Goal: Task Accomplishment & Management: Complete application form

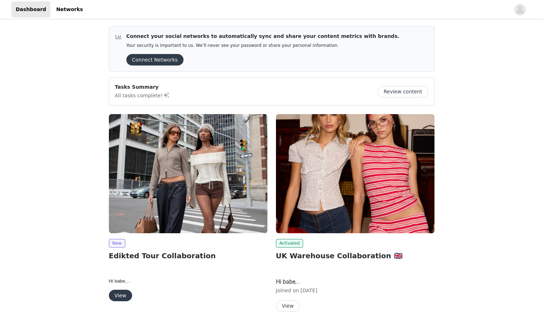
click at [122, 298] on button "View" at bounding box center [120, 294] width 23 height 11
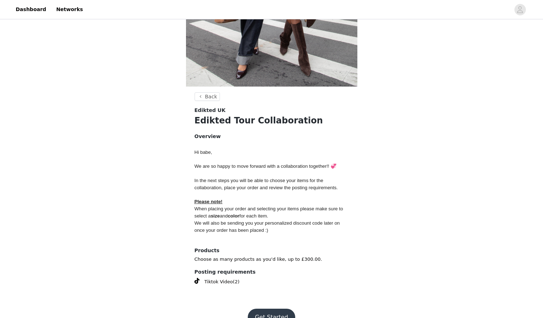
scroll to position [211, 0]
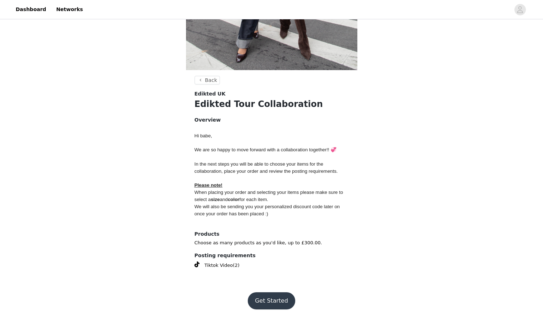
click at [255, 292] on button "Get Started" at bounding box center [272, 300] width 48 height 17
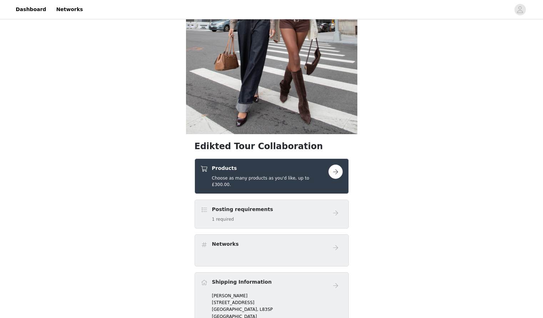
scroll to position [159, 0]
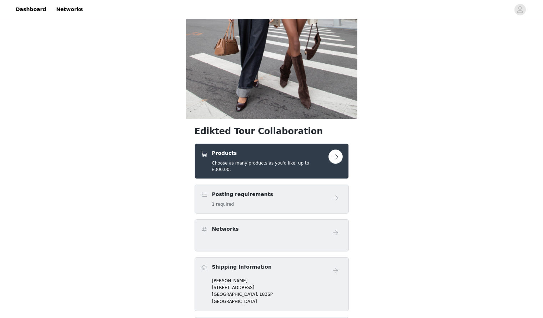
click at [337, 164] on div "Products Choose as many products as you'd like, up to £300.00." at bounding box center [272, 160] width 142 height 23
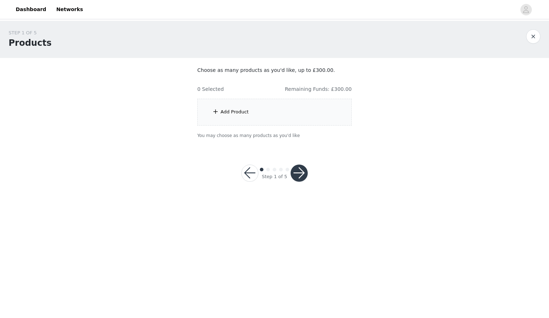
click at [284, 116] on div "Add Product" at bounding box center [274, 112] width 154 height 27
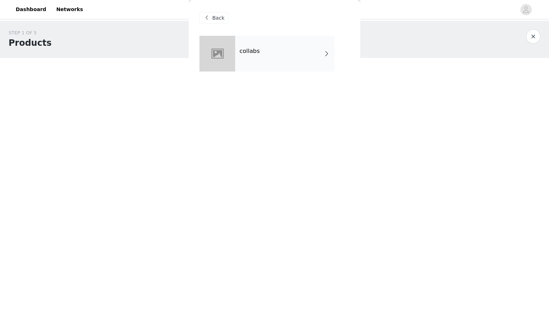
click at [300, 69] on div "collabs" at bounding box center [284, 54] width 99 height 36
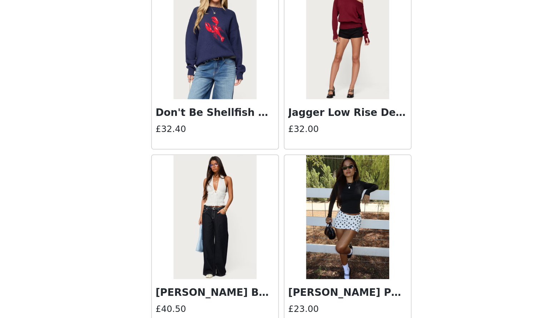
scroll to position [776, 0]
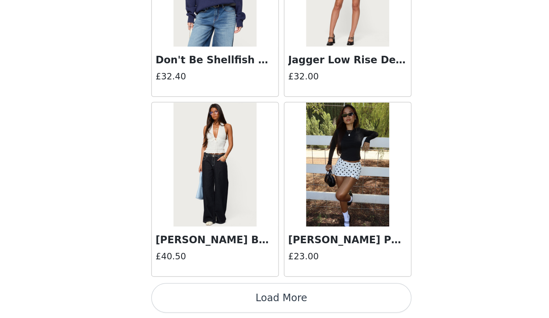
click at [284, 305] on button "Load More" at bounding box center [274, 305] width 150 height 17
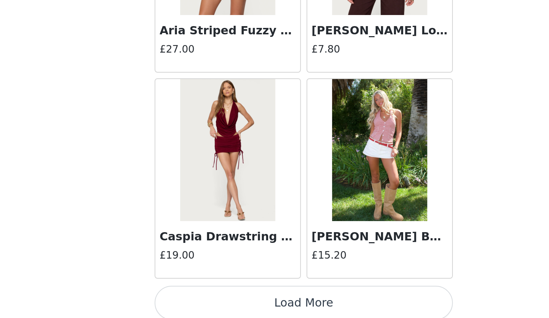
scroll to position [1812, 0]
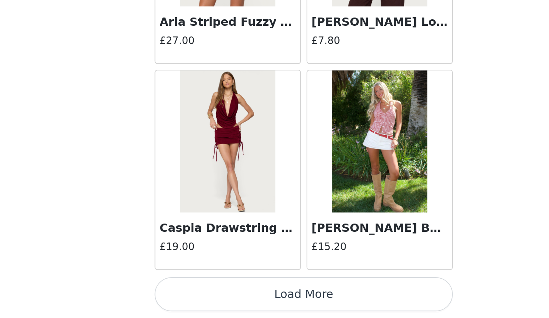
click at [304, 307] on button "Load More" at bounding box center [274, 305] width 150 height 17
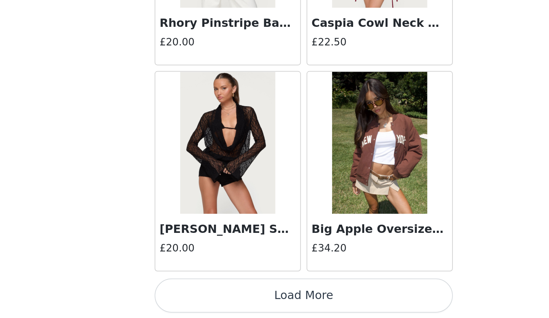
scroll to position [2848, 0]
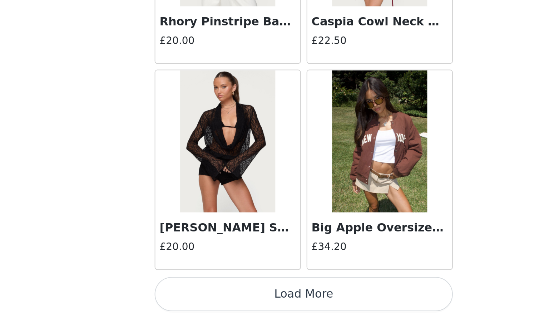
click at [309, 302] on button "Load More" at bounding box center [274, 305] width 150 height 17
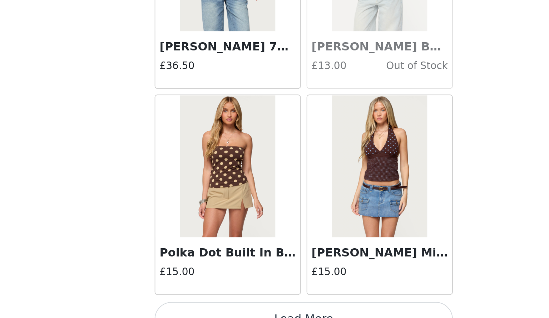
scroll to position [3884, 0]
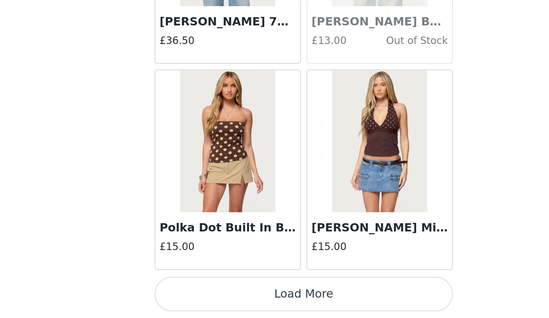
click at [312, 303] on button "Load More" at bounding box center [274, 305] width 150 height 17
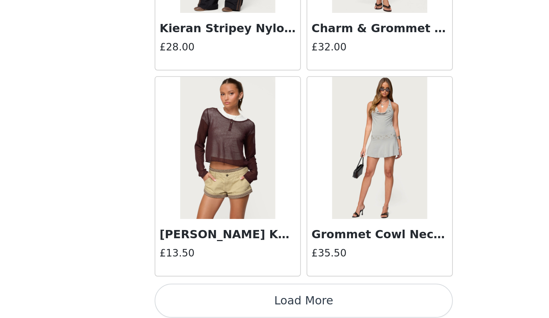
scroll to position [4920, 0]
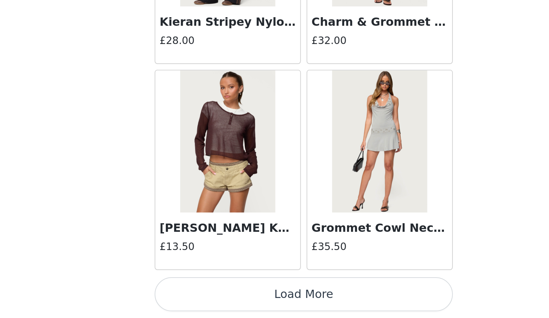
click at [302, 305] on button "Load More" at bounding box center [274, 305] width 150 height 17
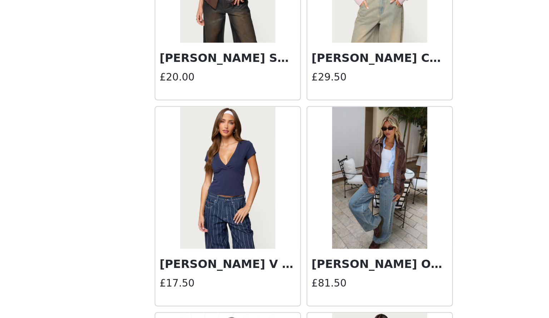
scroll to position [5760, 0]
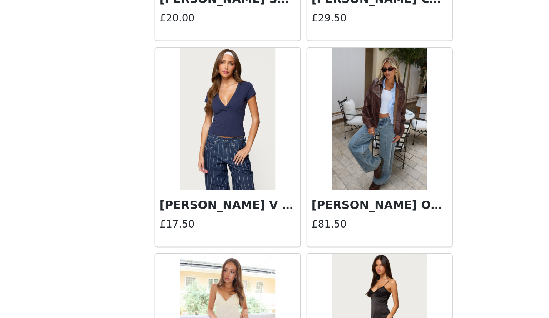
click at [309, 231] on img at bounding box center [313, 216] width 48 height 71
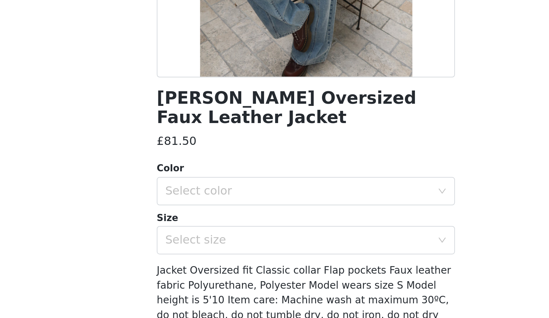
scroll to position [0, 0]
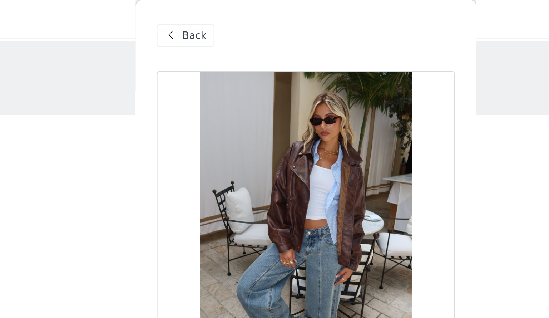
click at [214, 22] on div "Back" at bounding box center [213, 17] width 29 height 11
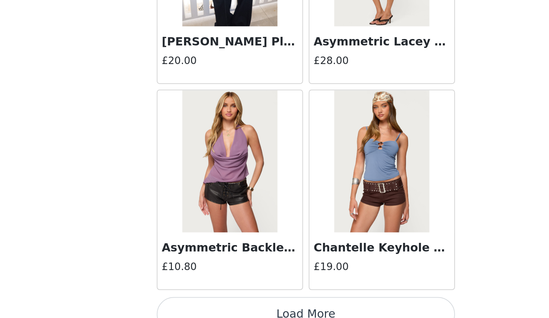
scroll to position [5956, 0]
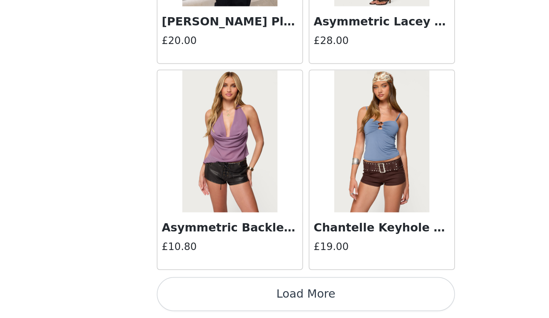
click at [325, 309] on button "Load More" at bounding box center [274, 305] width 150 height 17
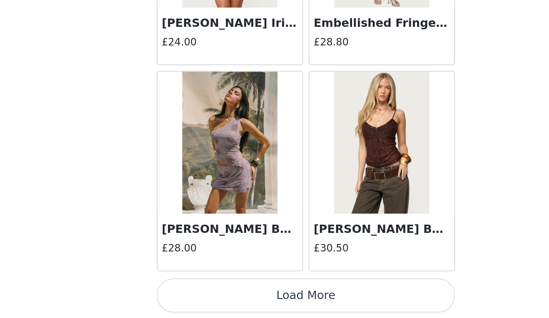
scroll to position [6991, 0]
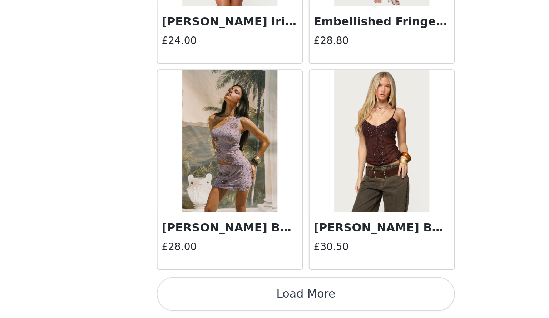
click at [315, 302] on button "Load More" at bounding box center [274, 305] width 150 height 17
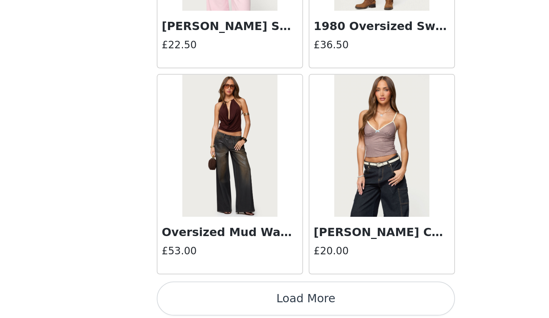
scroll to position [8027, 0]
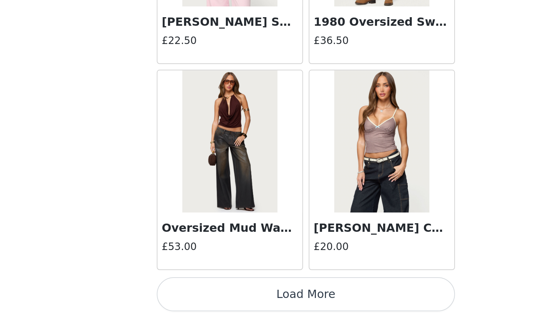
click at [309, 310] on button "Load More" at bounding box center [274, 305] width 150 height 17
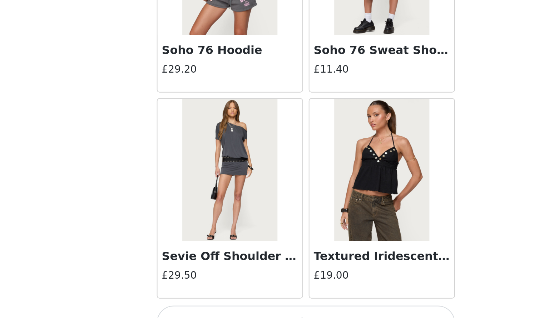
scroll to position [9063, 0]
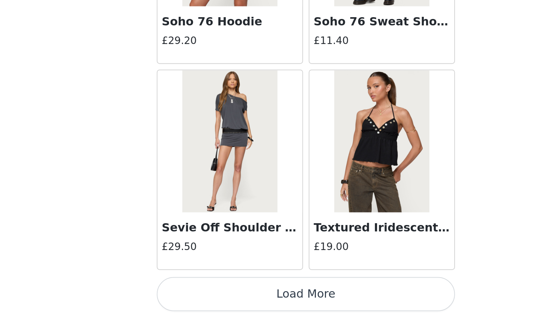
click at [306, 300] on button "Load More" at bounding box center [274, 305] width 150 height 17
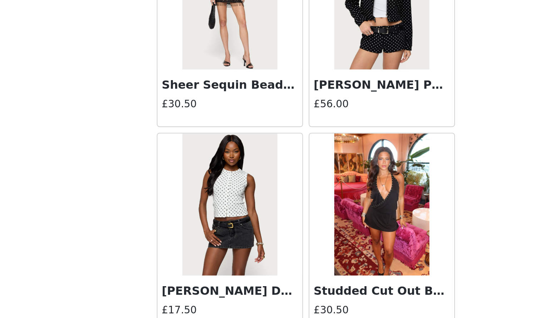
scroll to position [10099, 0]
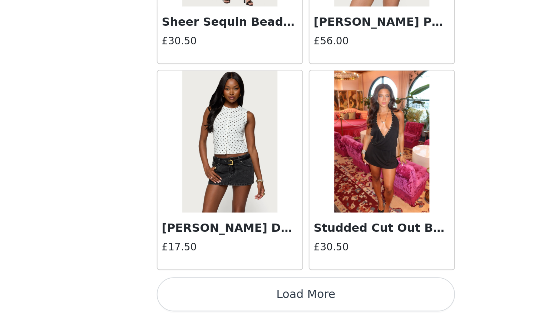
click at [305, 299] on button "Load More" at bounding box center [274, 305] width 150 height 17
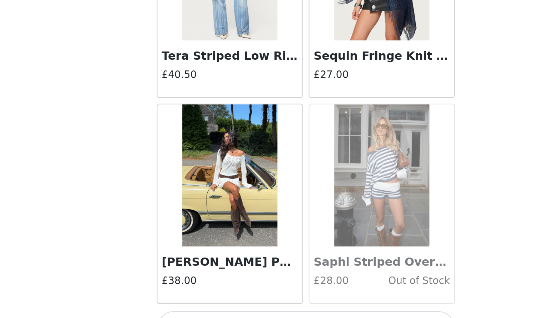
scroll to position [11135, 0]
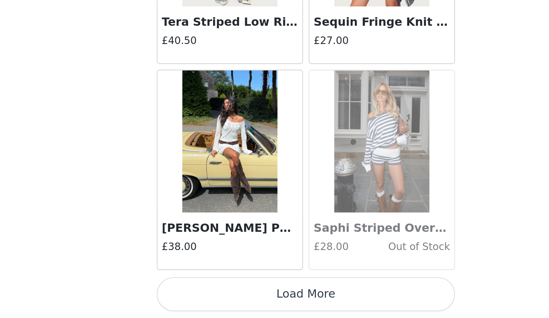
click at [289, 305] on button "Load More" at bounding box center [274, 305] width 150 height 17
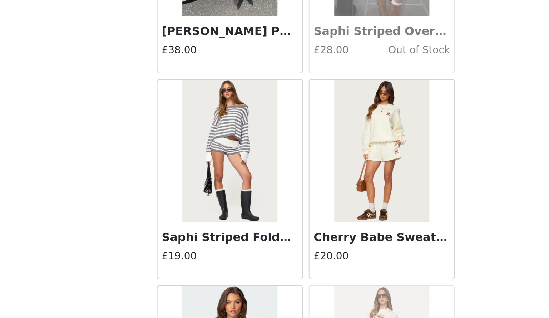
scroll to position [11239, 0]
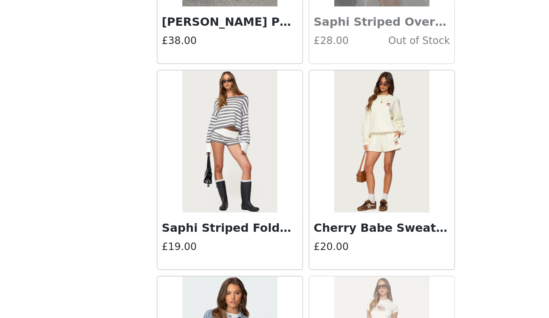
click at [241, 251] on img at bounding box center [236, 228] width 48 height 71
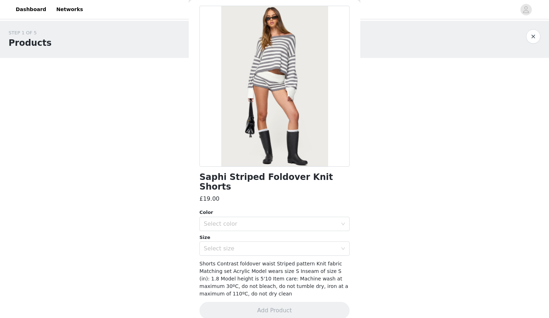
scroll to position [0, 0]
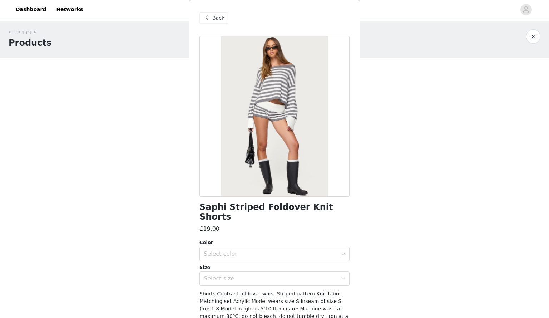
click at [210, 18] on span at bounding box center [206, 18] width 9 height 9
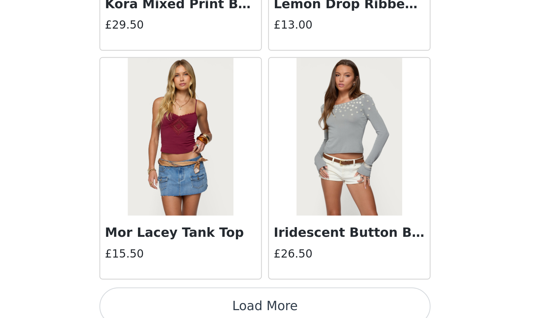
scroll to position [12171, 0]
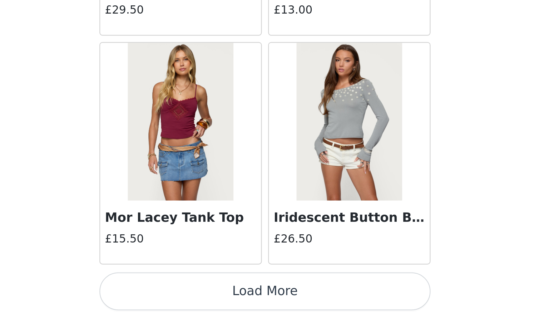
click at [338, 305] on button "Load More" at bounding box center [274, 305] width 150 height 17
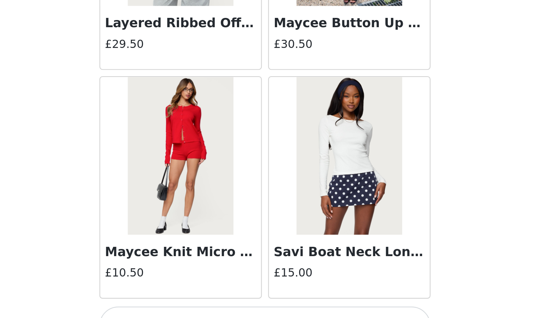
scroll to position [13207, 0]
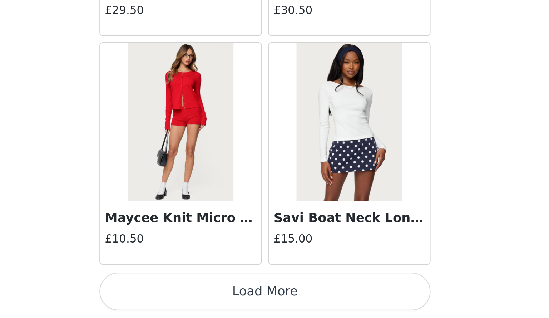
click at [322, 309] on button "Load More" at bounding box center [274, 305] width 150 height 17
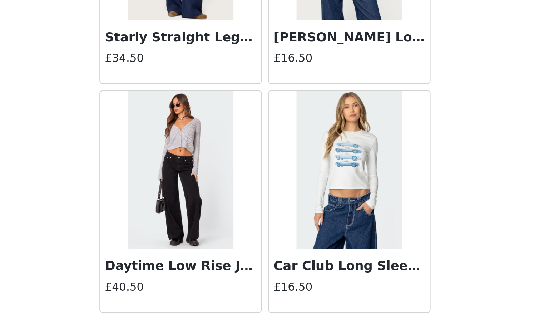
scroll to position [14243, 0]
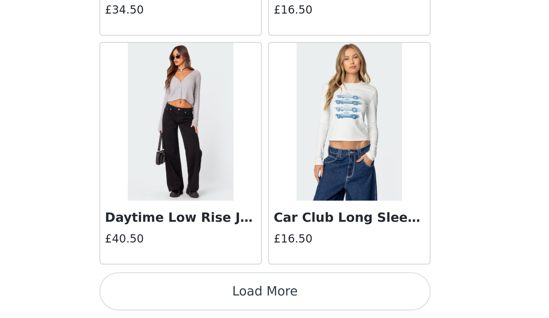
click at [323, 309] on button "Load More" at bounding box center [274, 305] width 150 height 17
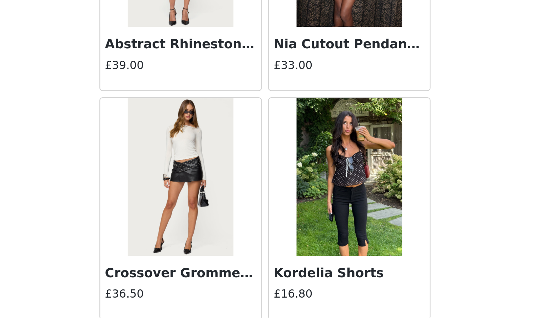
scroll to position [15279, 0]
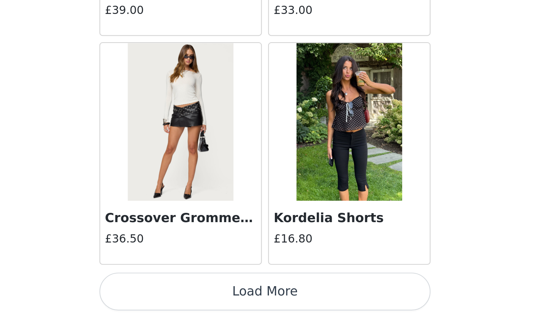
click at [330, 308] on button "Load More" at bounding box center [274, 305] width 150 height 17
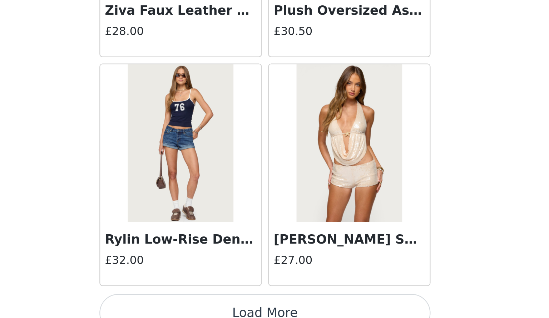
scroll to position [16315, 0]
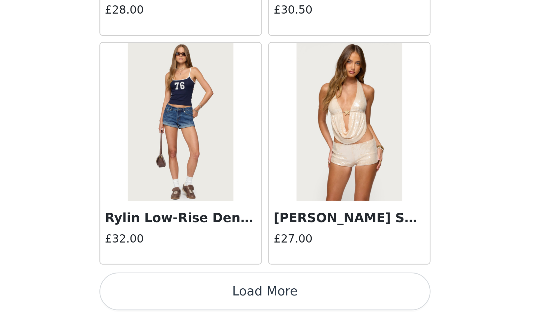
click at [330, 306] on button "Load More" at bounding box center [274, 305] width 150 height 17
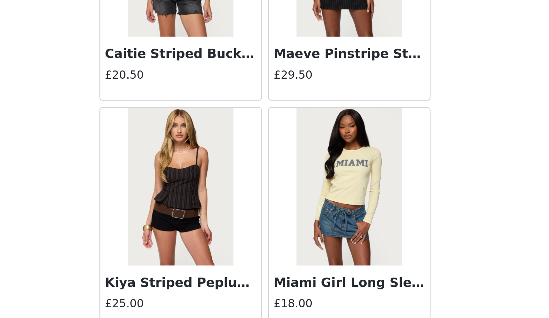
scroll to position [17351, 0]
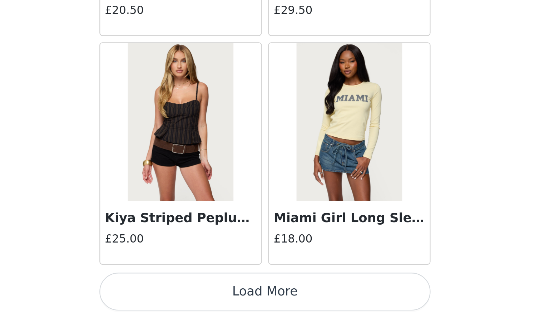
click at [333, 306] on button "Load More" at bounding box center [274, 305] width 150 height 17
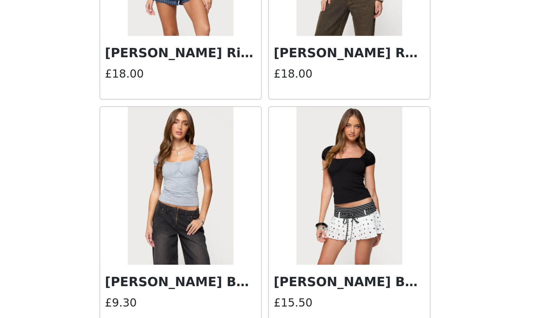
scroll to position [18387, 0]
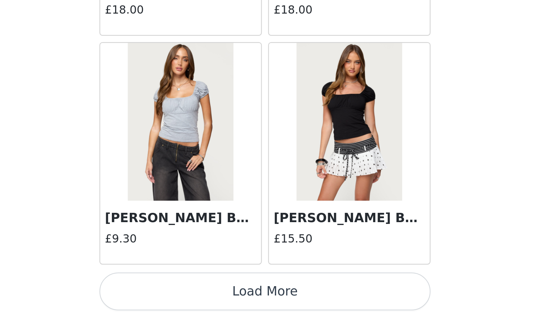
click at [319, 310] on button "Load More" at bounding box center [274, 305] width 150 height 17
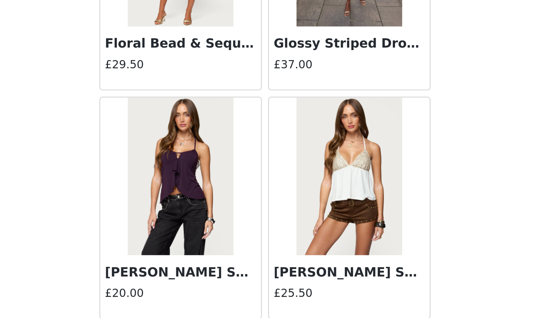
scroll to position [19423, 0]
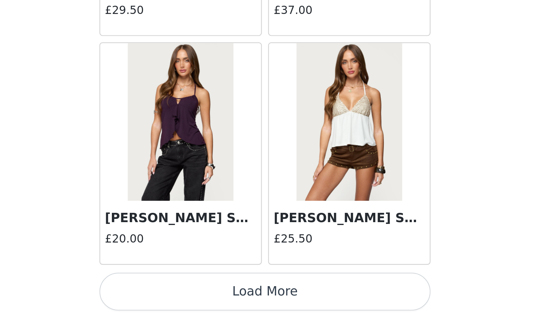
click at [324, 307] on button "Load More" at bounding box center [274, 305] width 150 height 17
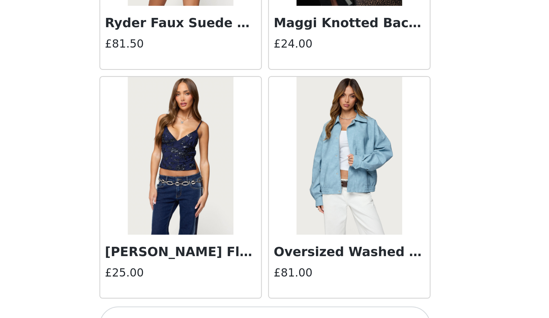
scroll to position [20455, 0]
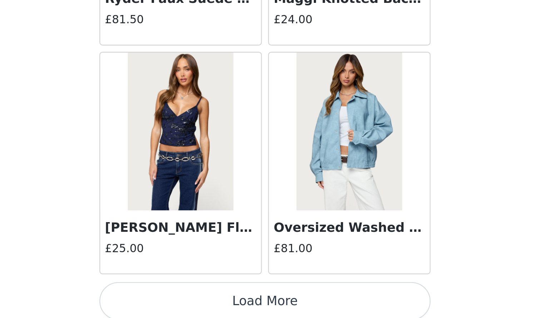
click at [333, 309] on button "Load More" at bounding box center [274, 309] width 150 height 17
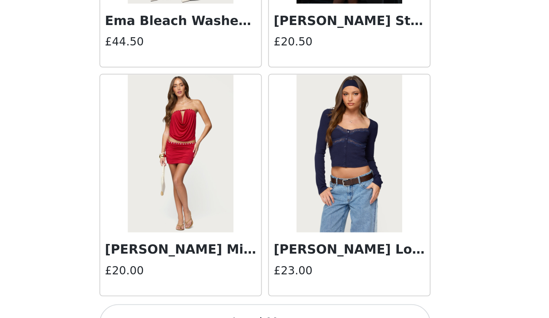
scroll to position [21495, 0]
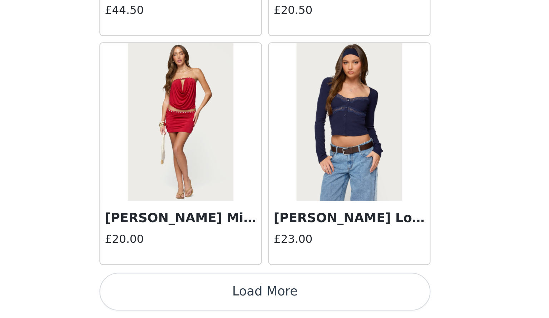
click at [319, 302] on button "Load More" at bounding box center [274, 305] width 150 height 17
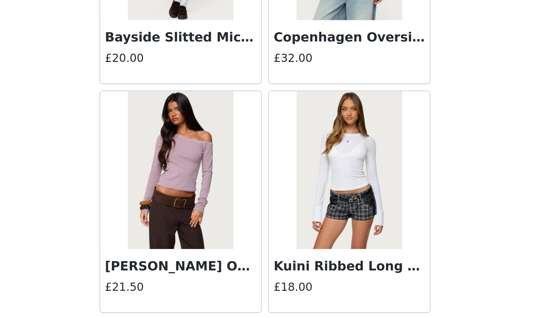
scroll to position [22531, 0]
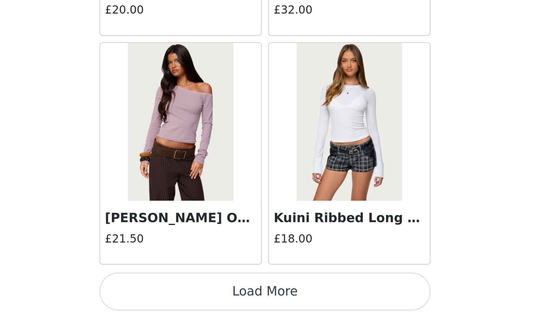
click at [319, 312] on button "Load More" at bounding box center [274, 305] width 150 height 17
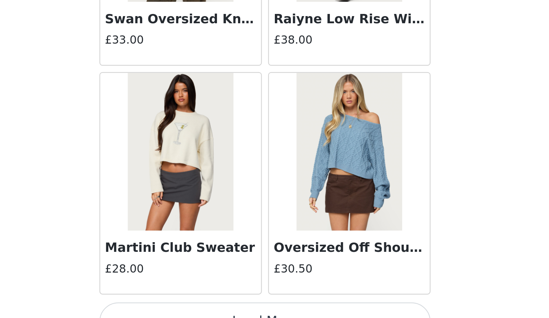
scroll to position [23567, 0]
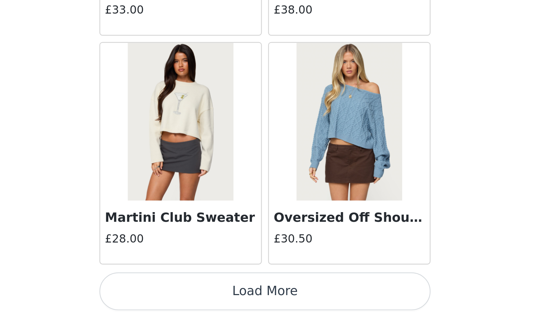
click at [315, 304] on button "Load More" at bounding box center [274, 305] width 150 height 17
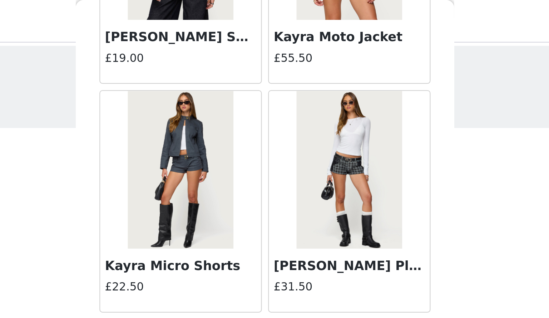
scroll to position [19290, 0]
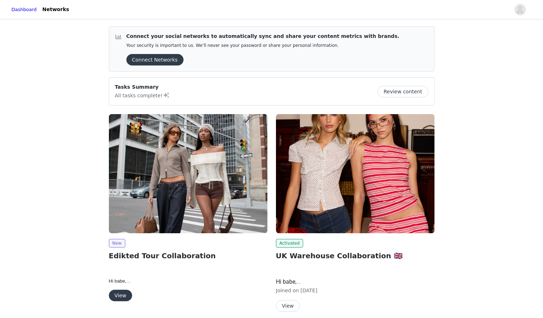
click at [113, 293] on button "View" at bounding box center [120, 294] width 23 height 11
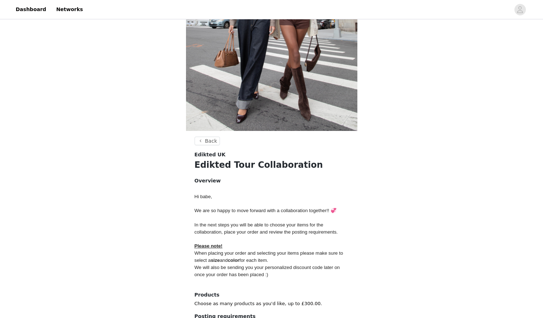
scroll to position [211, 0]
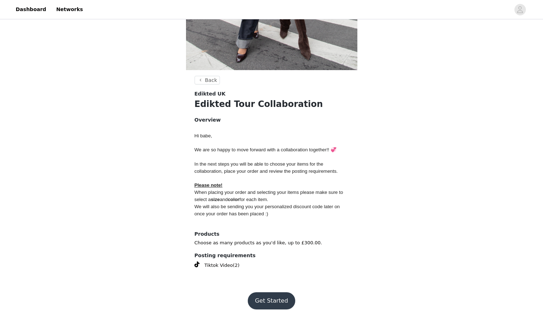
click at [240, 197] on strong "color" at bounding box center [234, 198] width 12 height 5
click at [224, 204] on span "We will also be sending you your personalized discount code later on once your …" at bounding box center [268, 210] width 147 height 13
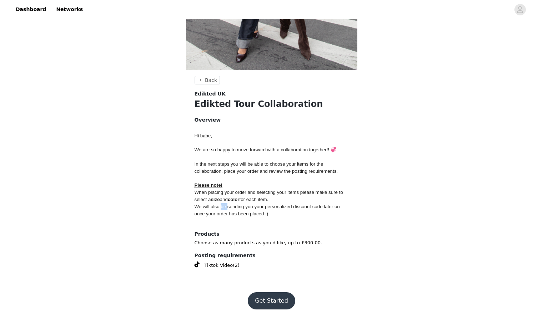
click at [224, 204] on span "We will also be sending you your personalized discount code later on once your …" at bounding box center [268, 210] width 147 height 13
